Goal: Task Accomplishment & Management: Manage account settings

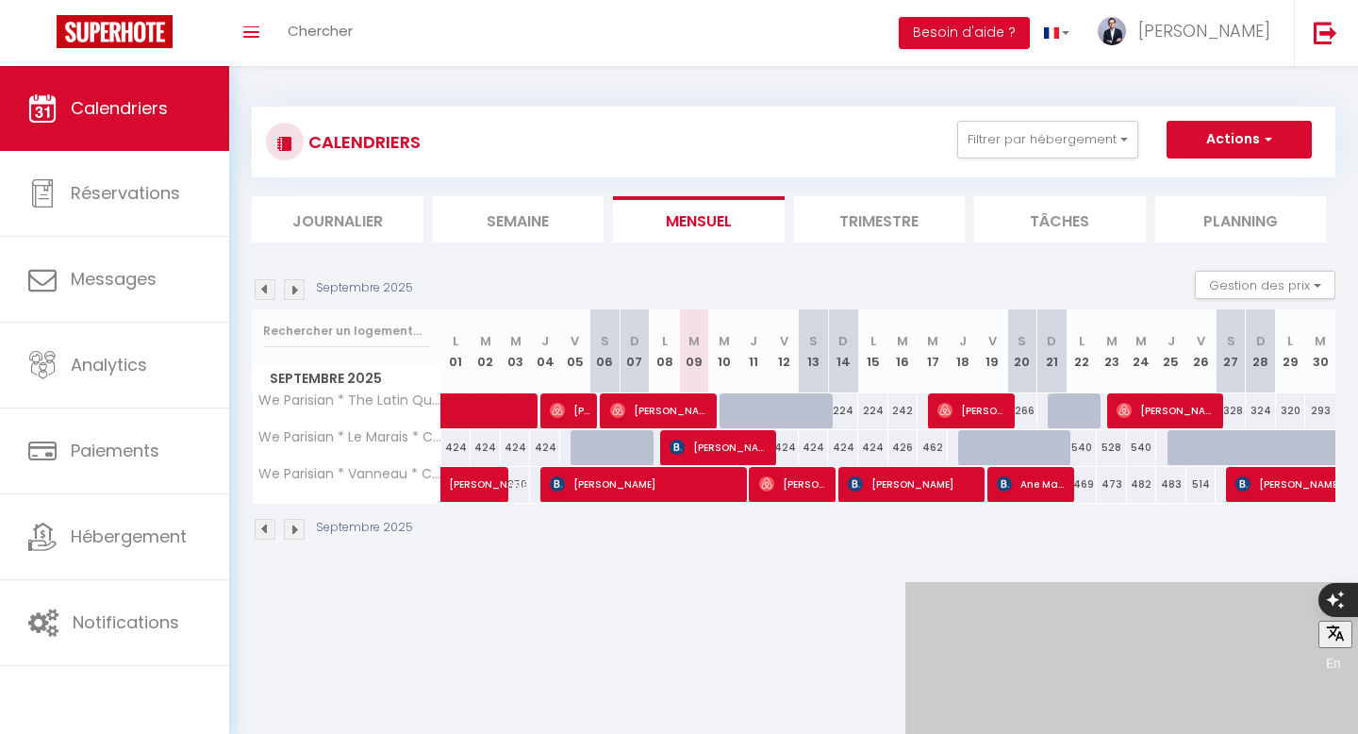
click at [290, 290] on img at bounding box center [294, 289] width 21 height 21
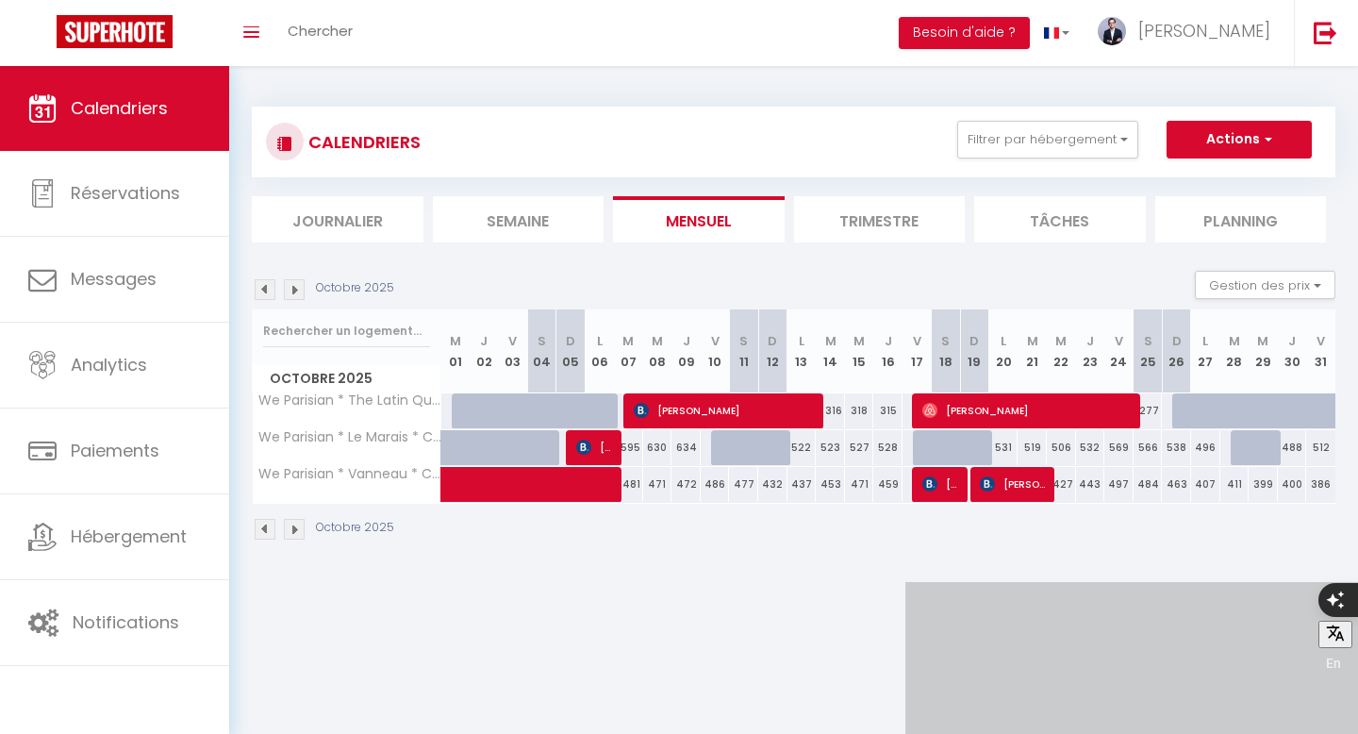
click at [290, 290] on img at bounding box center [294, 289] width 21 height 21
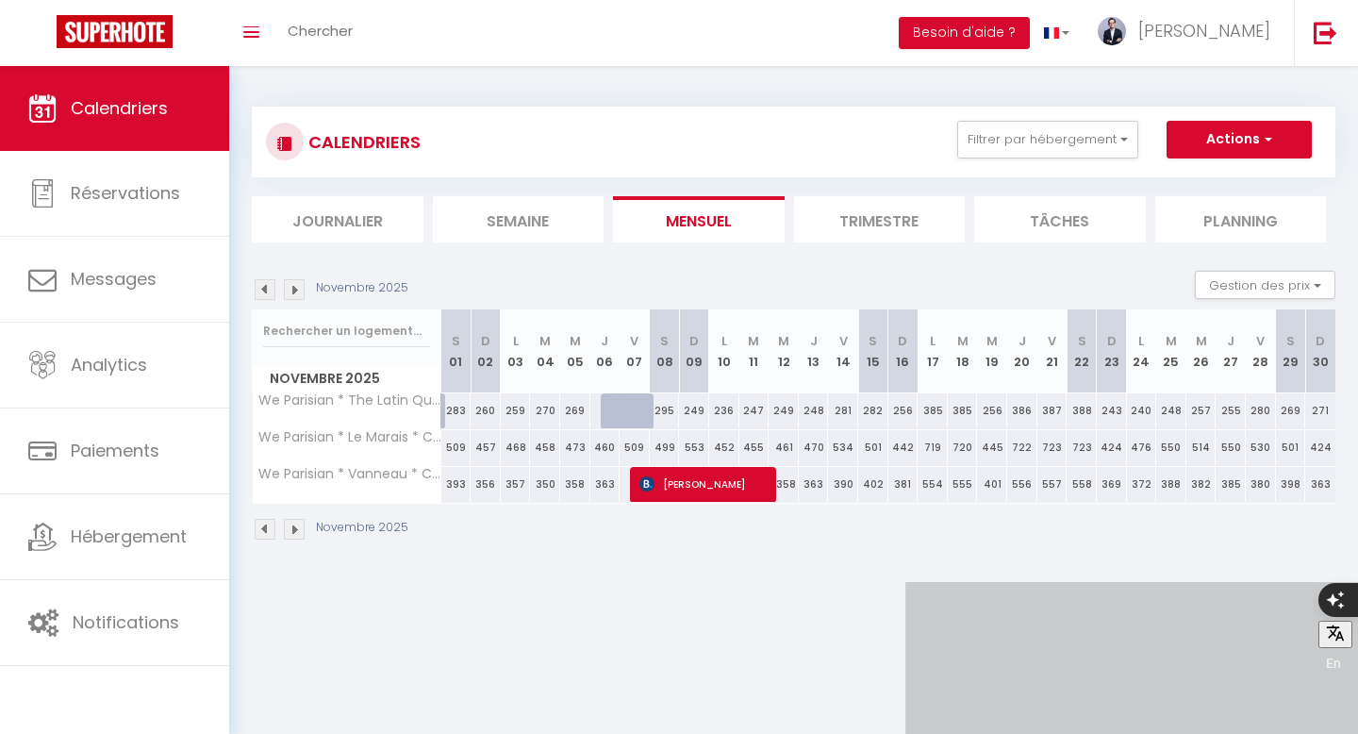
click at [639, 410] on div at bounding box center [646, 422] width 30 height 36
type input "303"
type input "Ven 07 Novembre 2025"
type input "[DATE]"
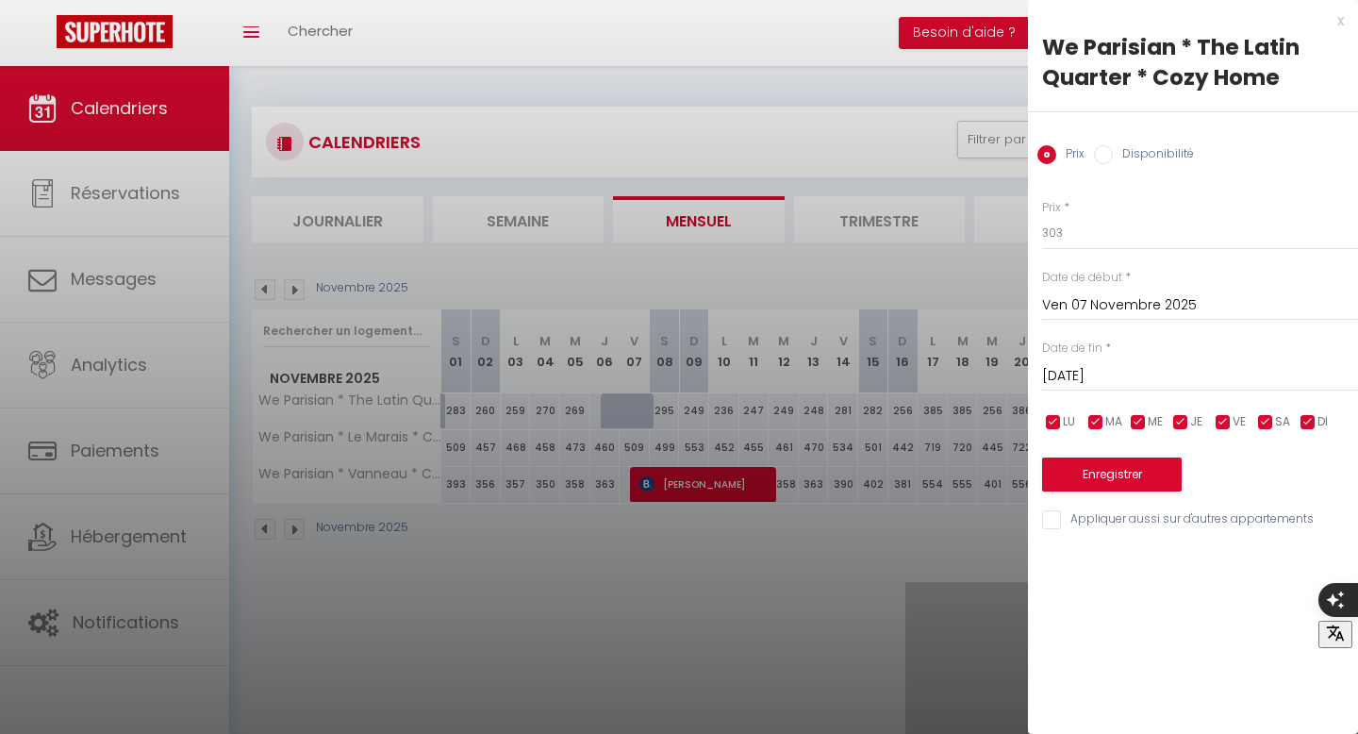
click at [728, 336] on div at bounding box center [679, 367] width 1358 height 734
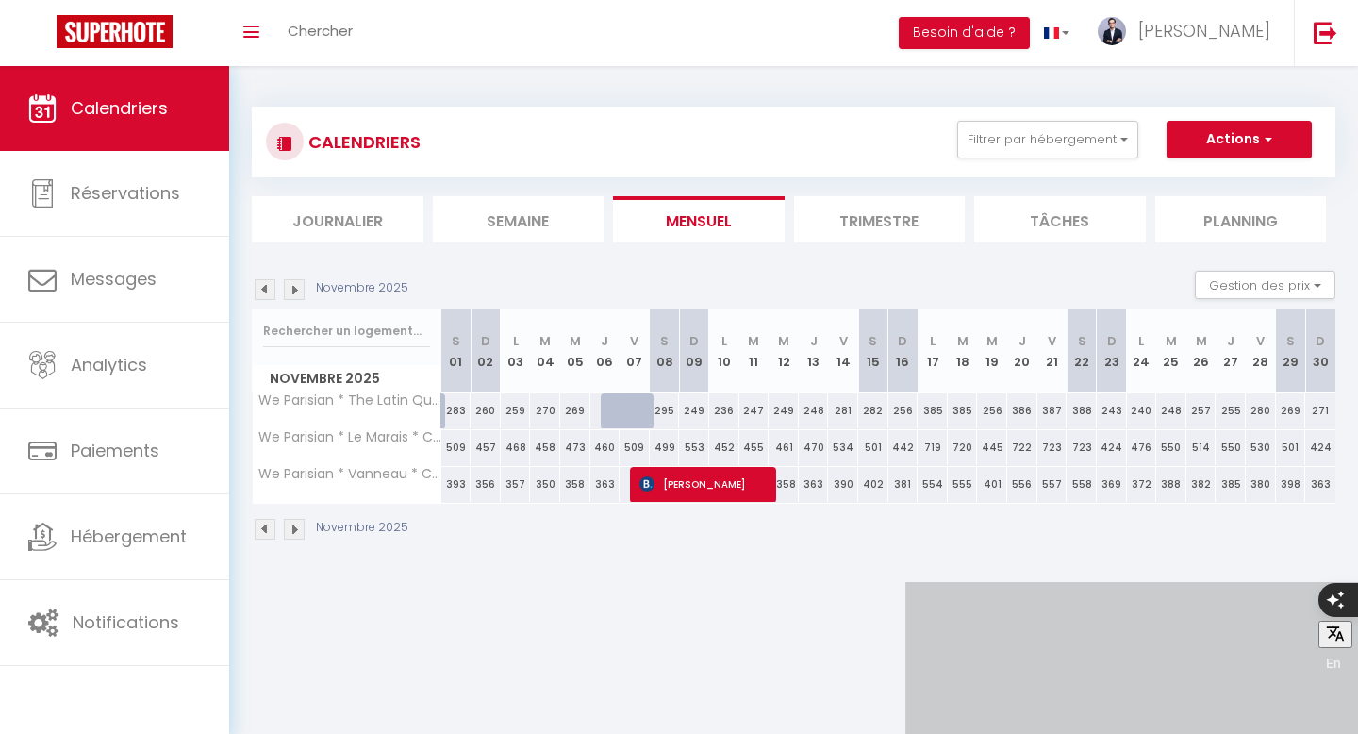
click at [628, 446] on div "509" at bounding box center [635, 447] width 30 height 35
type input "509"
type input "Ven 07 Novembre 2025"
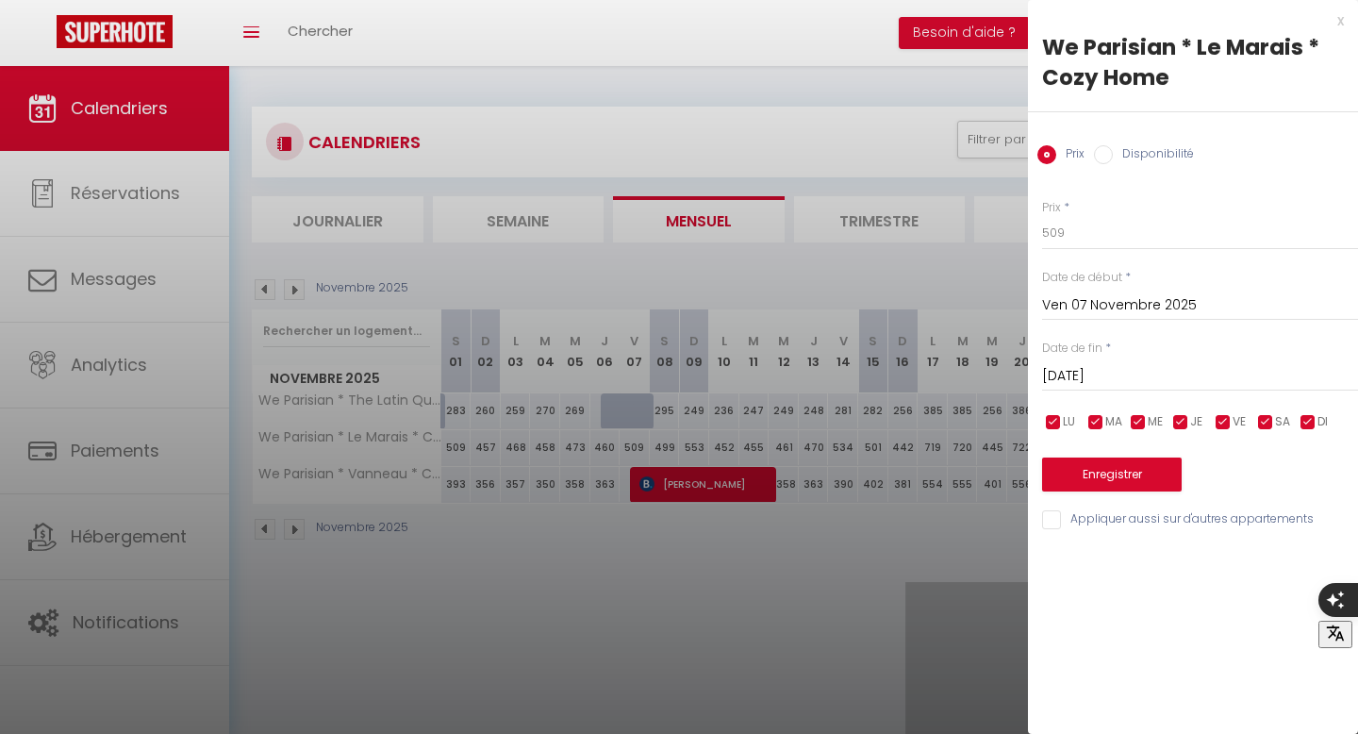
click at [1104, 364] on input "[DATE]" at bounding box center [1200, 376] width 316 height 25
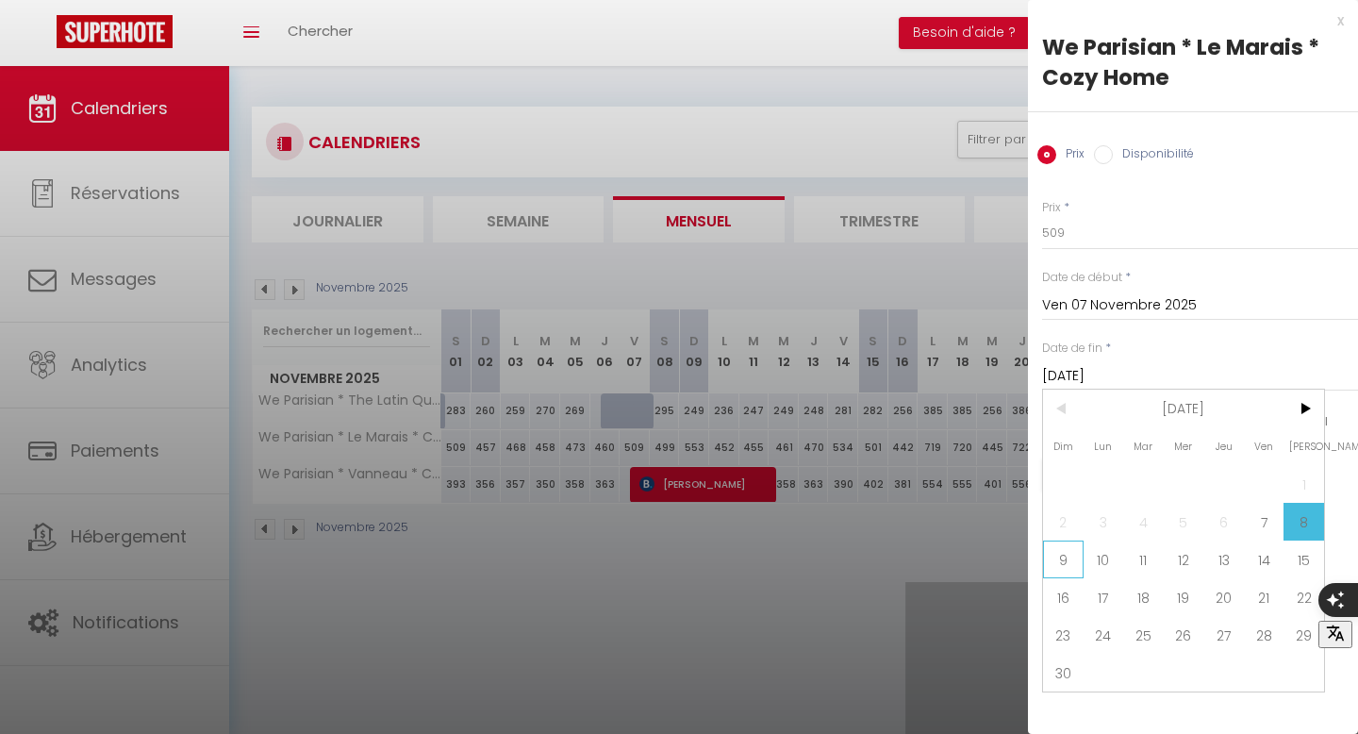
click at [1059, 563] on span "9" at bounding box center [1063, 559] width 41 height 38
type input "Dim 09 Novembre 2025"
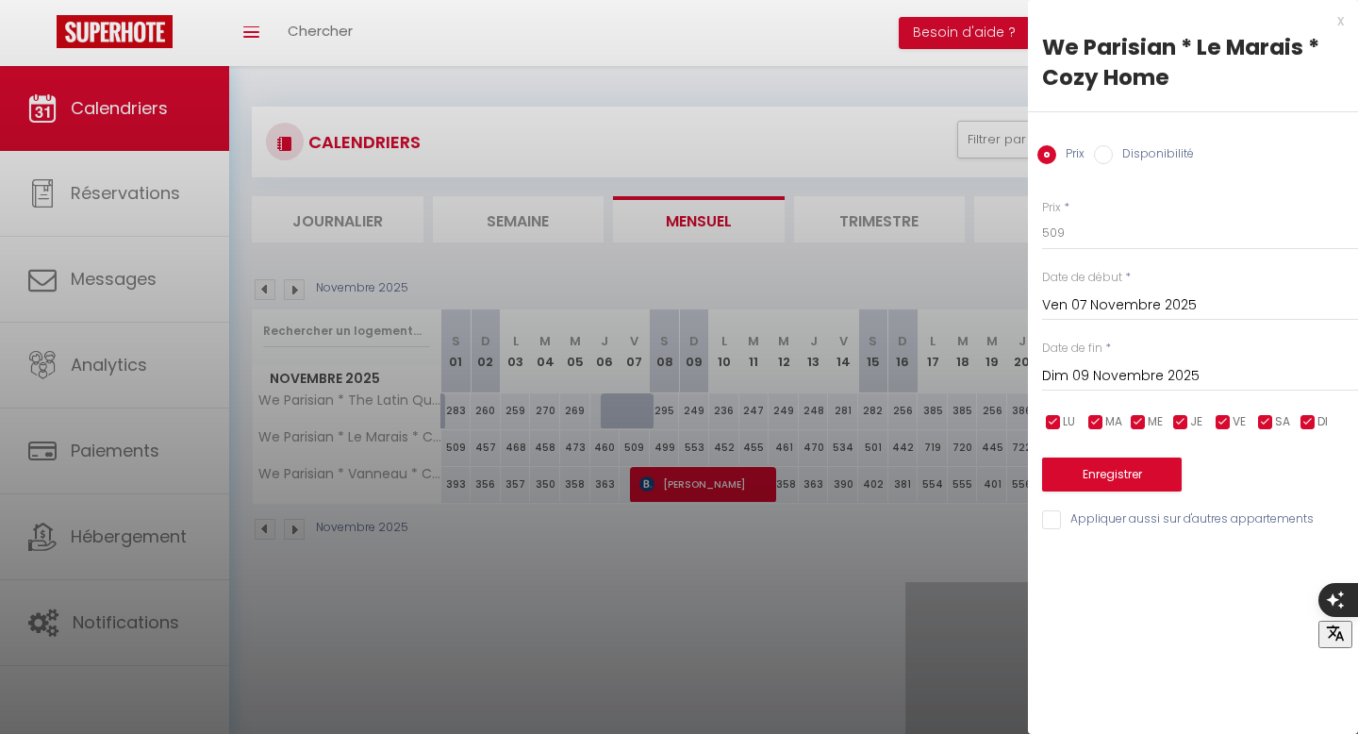
click at [1142, 143] on div "Prix Disponibilité" at bounding box center [1193, 143] width 330 height 63
click at [1137, 155] on label "Disponibilité" at bounding box center [1153, 155] width 81 height 21
click at [1113, 155] on input "Disponibilité" at bounding box center [1103, 154] width 19 height 19
radio input "true"
radio input "false"
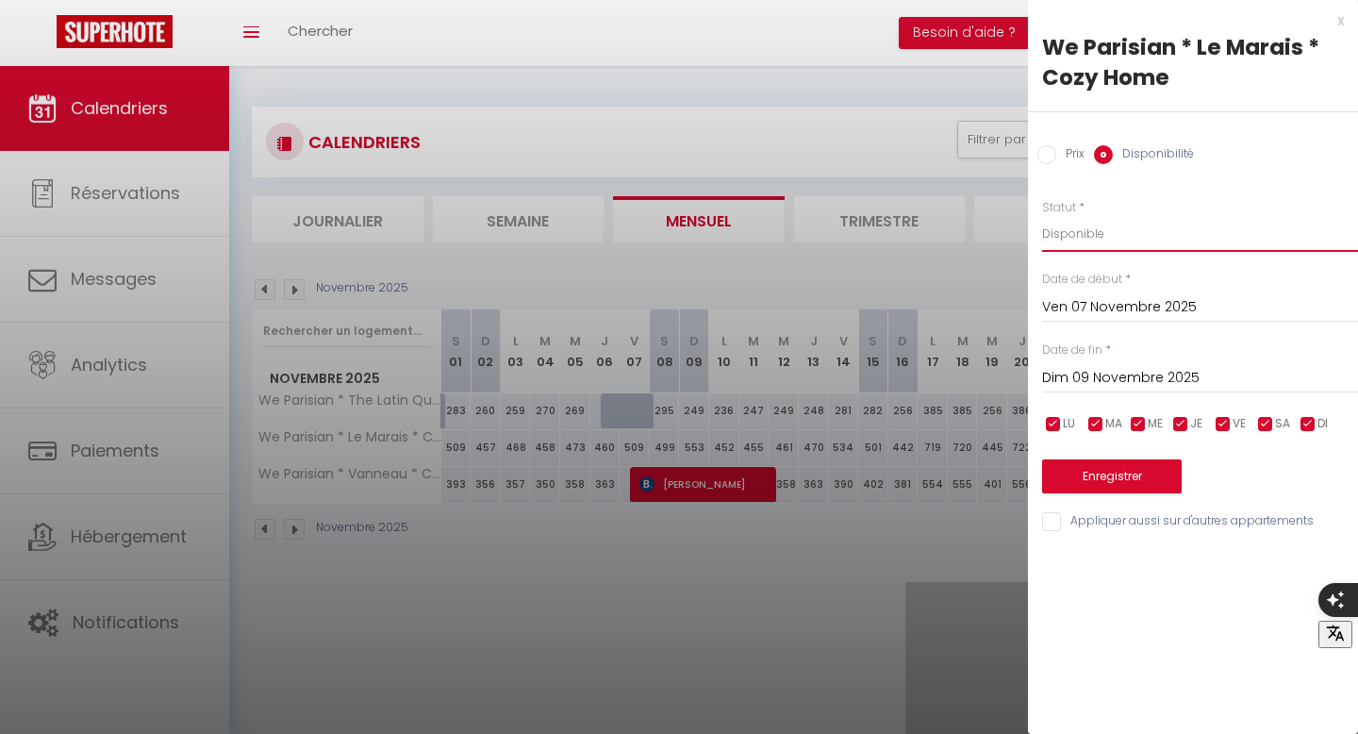
click at [1117, 236] on select "Disponible Indisponible" at bounding box center [1200, 234] width 316 height 36
select select "0"
click at [1102, 473] on button "Enregistrer" at bounding box center [1112, 476] width 140 height 34
